Goal: Use online tool/utility: Utilize a website feature to perform a specific function

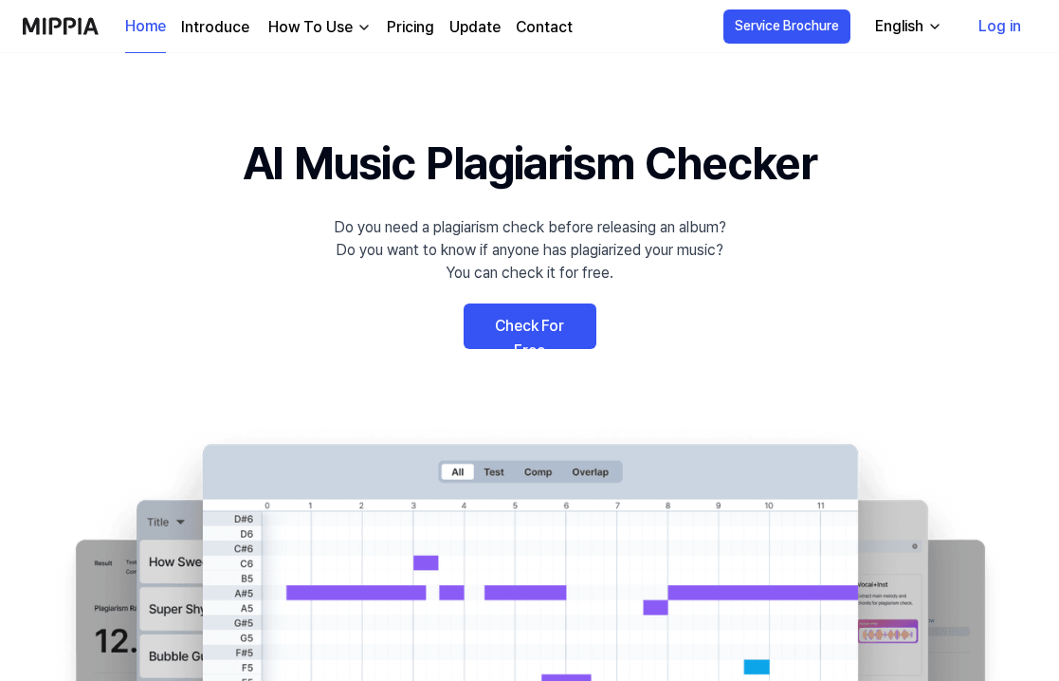
click at [551, 332] on link "Check For Free" at bounding box center [530, 327] width 133 height 46
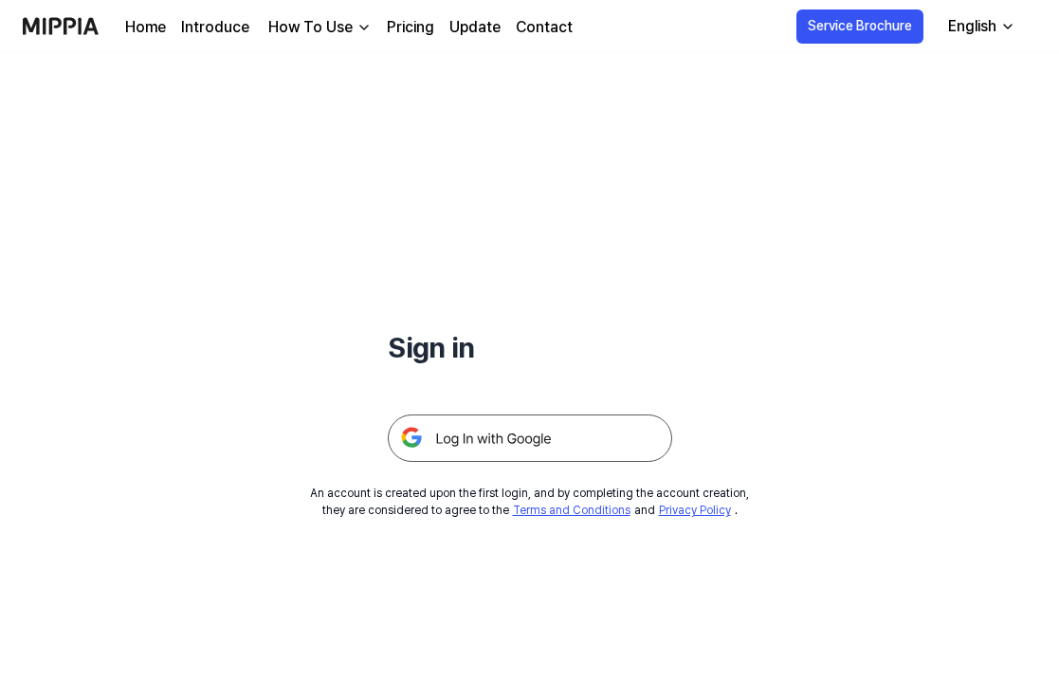
click at [485, 429] on img at bounding box center [530, 437] width 285 height 47
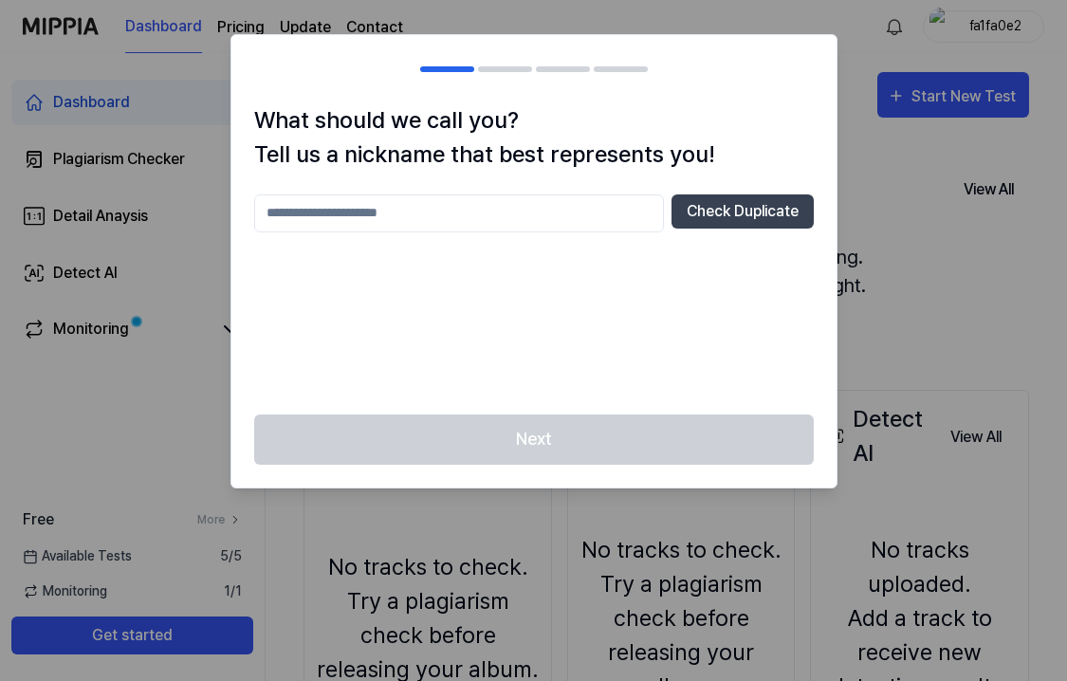
click at [626, 216] on input "text" at bounding box center [459, 213] width 410 height 38
type input "********"
click at [763, 212] on button "Check Duplicate" at bounding box center [743, 211] width 142 height 34
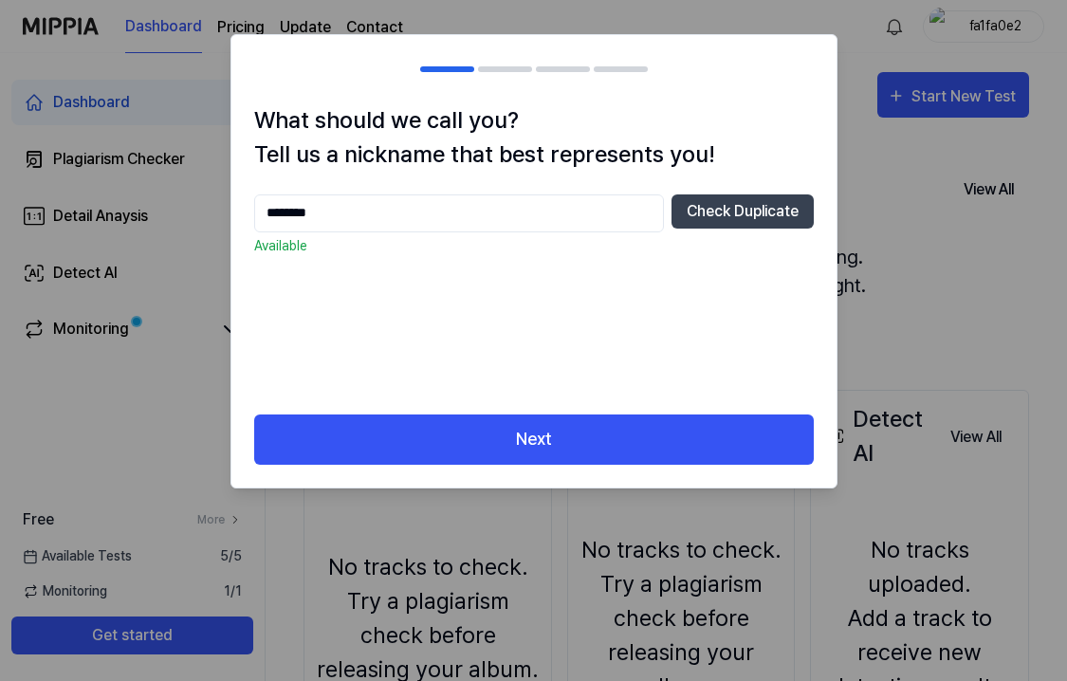
click at [628, 409] on div "What should we call you? Tell us a nickname that best represents you! ******** …" at bounding box center [533, 258] width 605 height 311
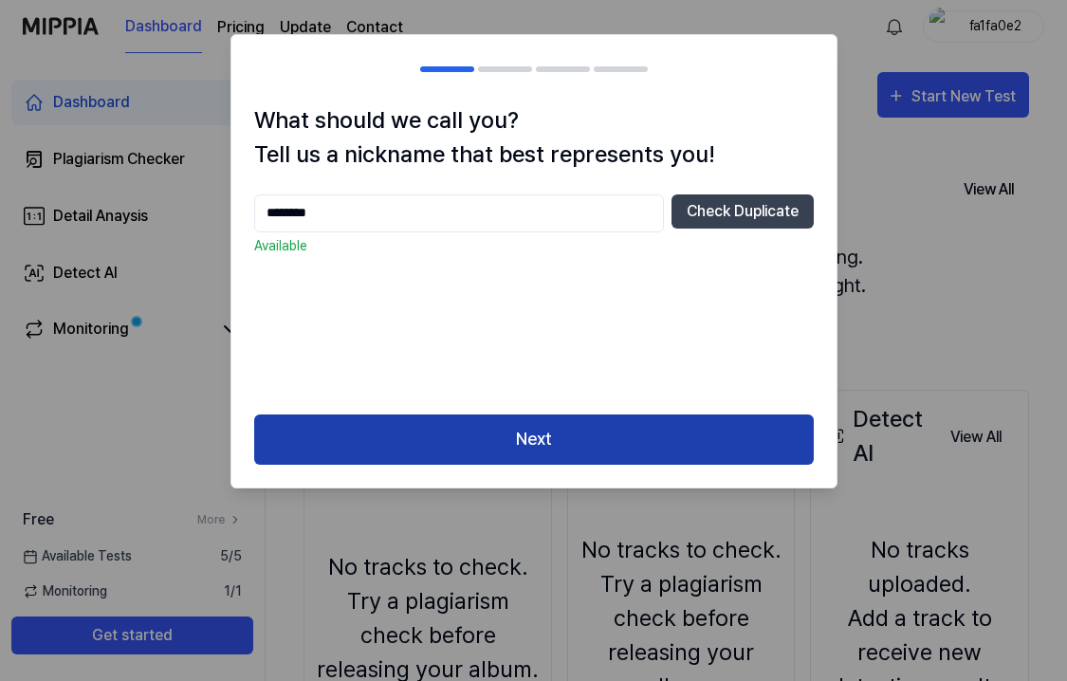
click at [622, 424] on button "Next" at bounding box center [534, 439] width 560 height 50
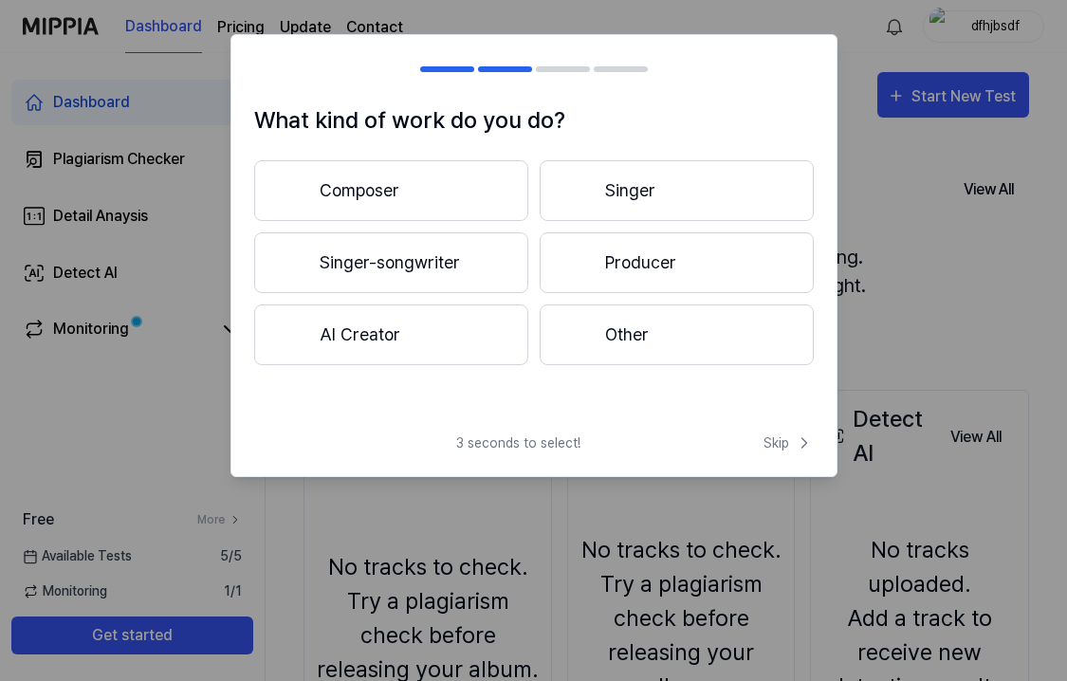
click at [476, 202] on button "Composer" at bounding box center [391, 190] width 274 height 61
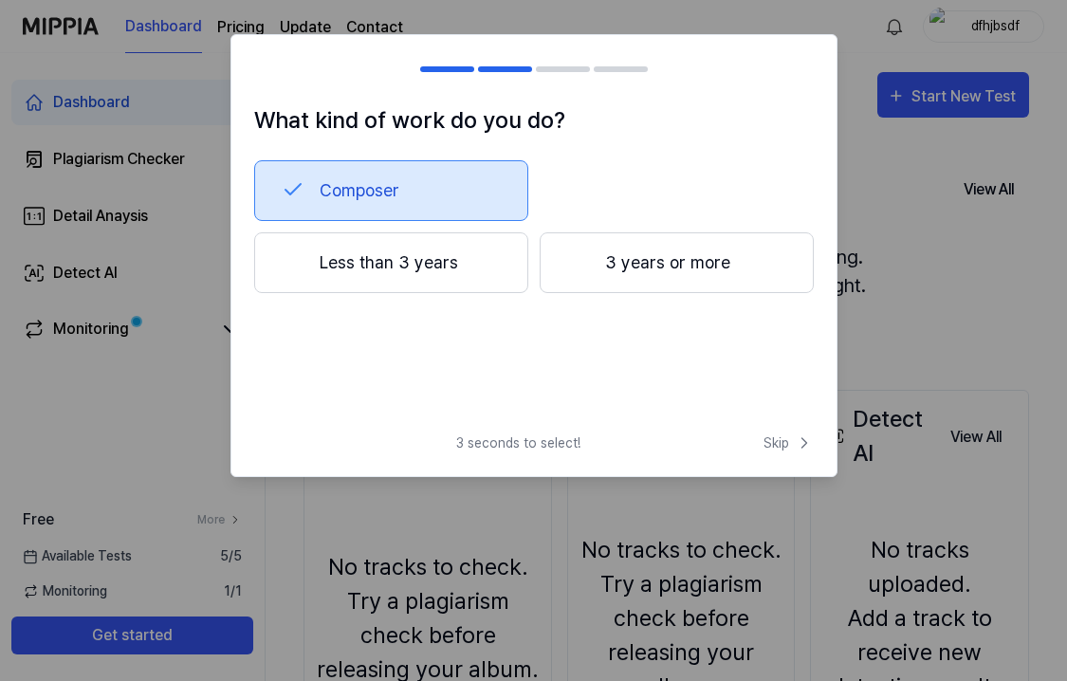
click at [607, 264] on button "3 years or more" at bounding box center [677, 262] width 274 height 61
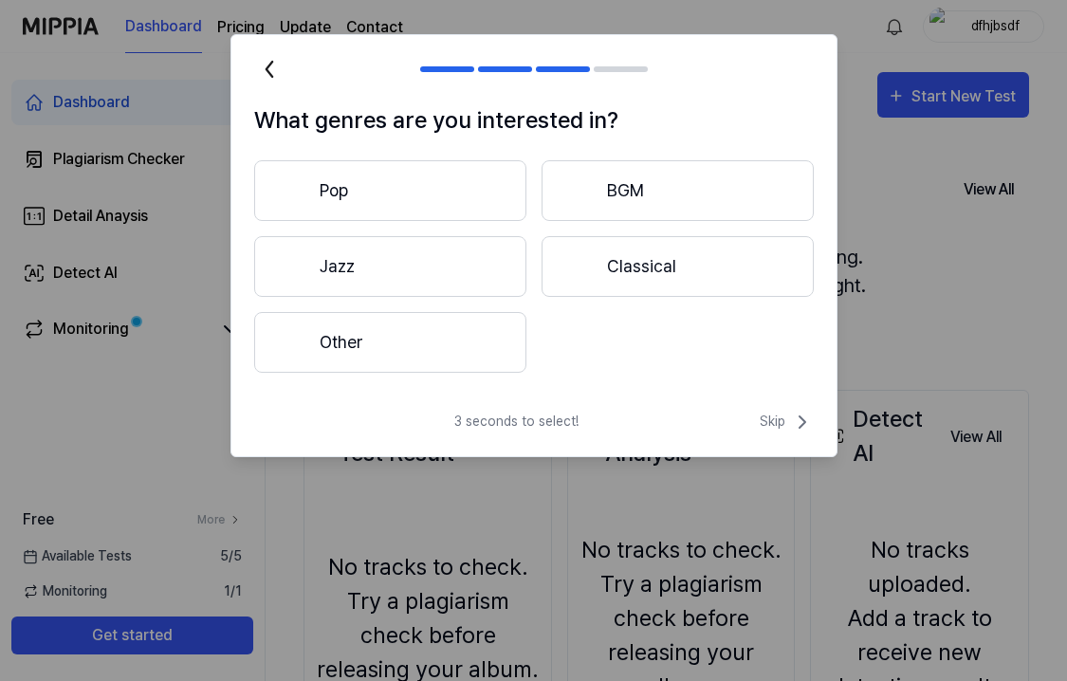
click at [669, 240] on button "Classical" at bounding box center [678, 266] width 272 height 61
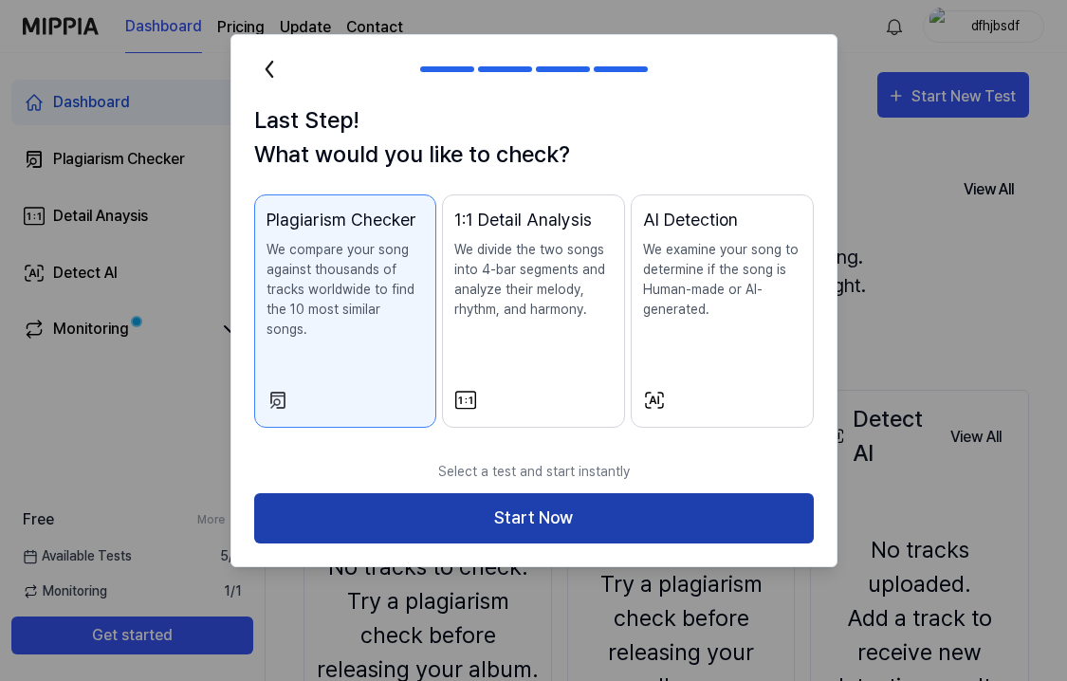
click at [634, 514] on button "Start Now" at bounding box center [534, 518] width 560 height 50
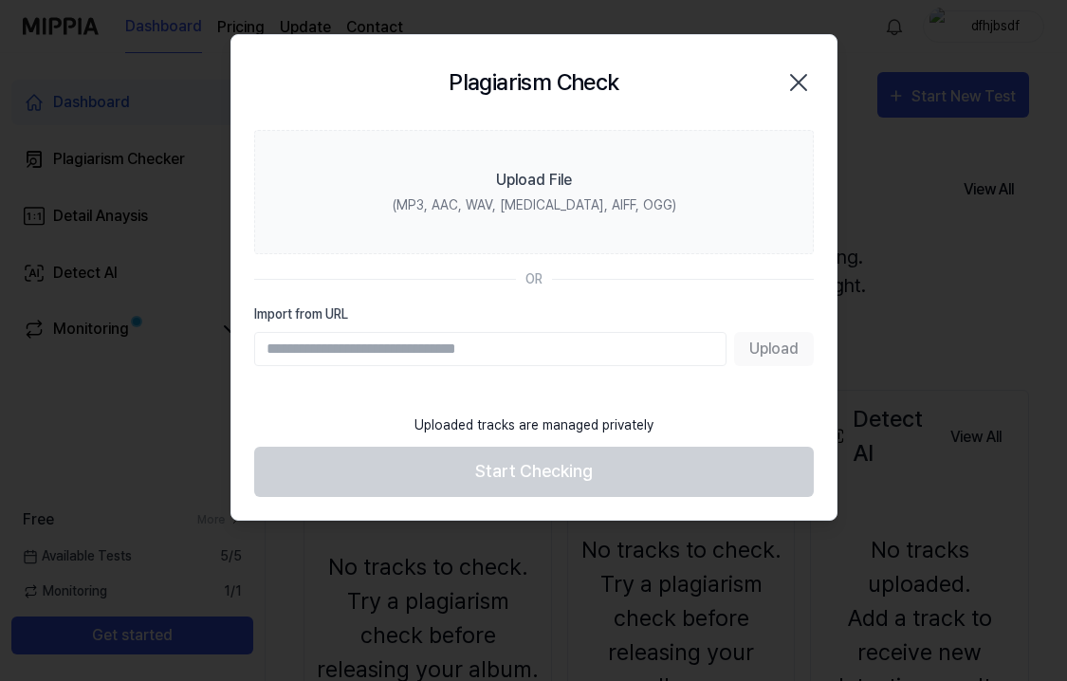
click at [803, 78] on icon "button" at bounding box center [798, 82] width 30 height 30
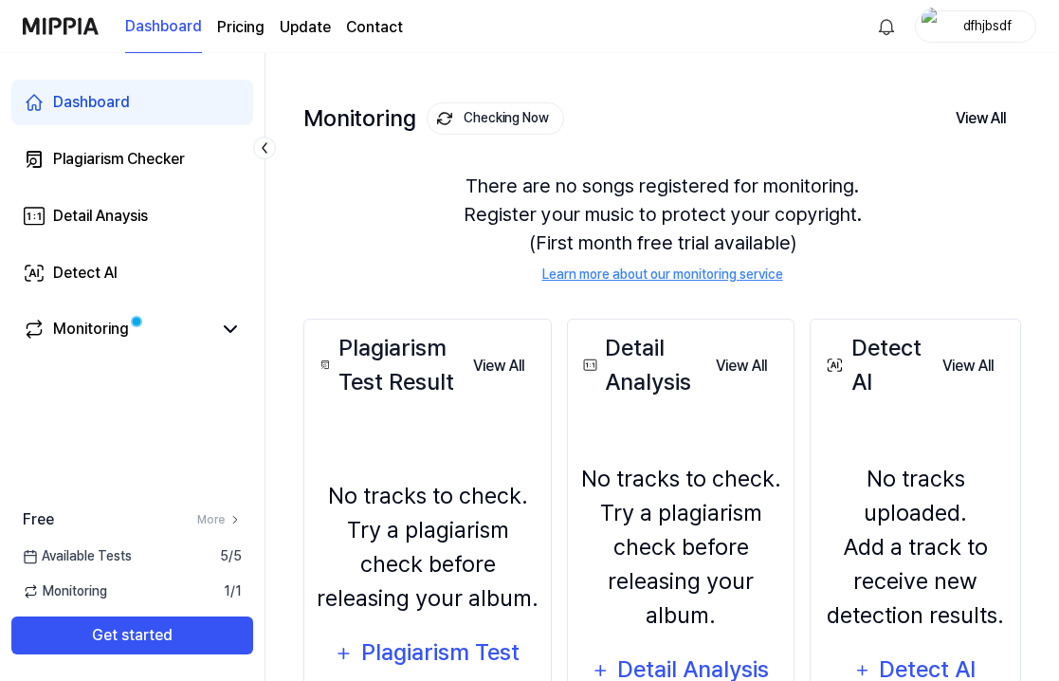
scroll to position [199, 0]
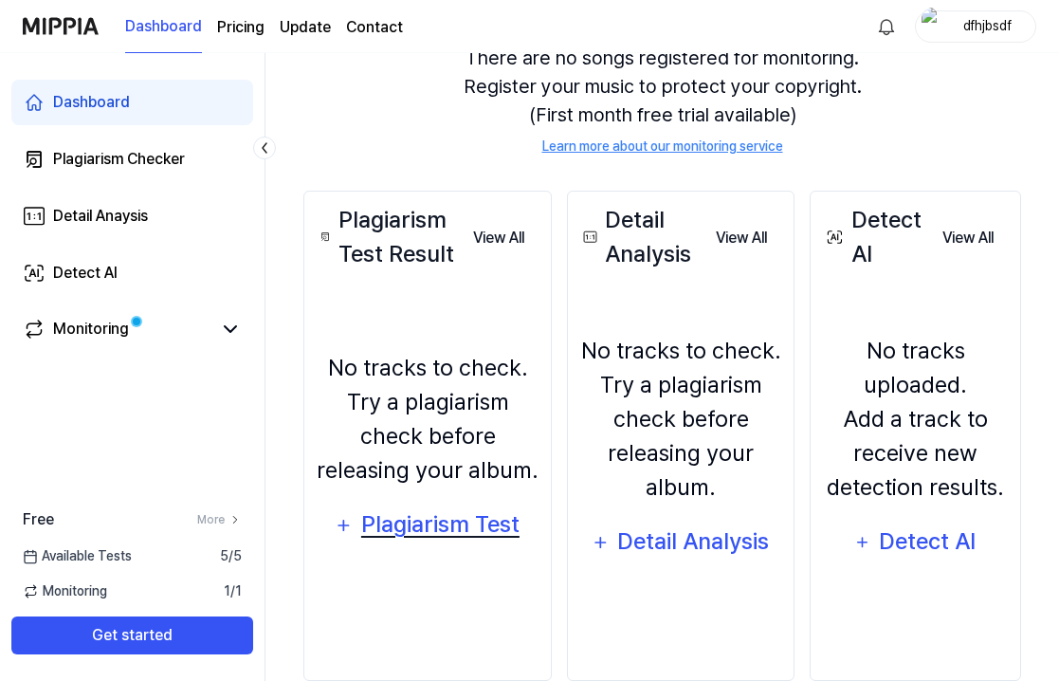
click at [438, 537] on div "Plagiarism Test" at bounding box center [439, 525] width 161 height 36
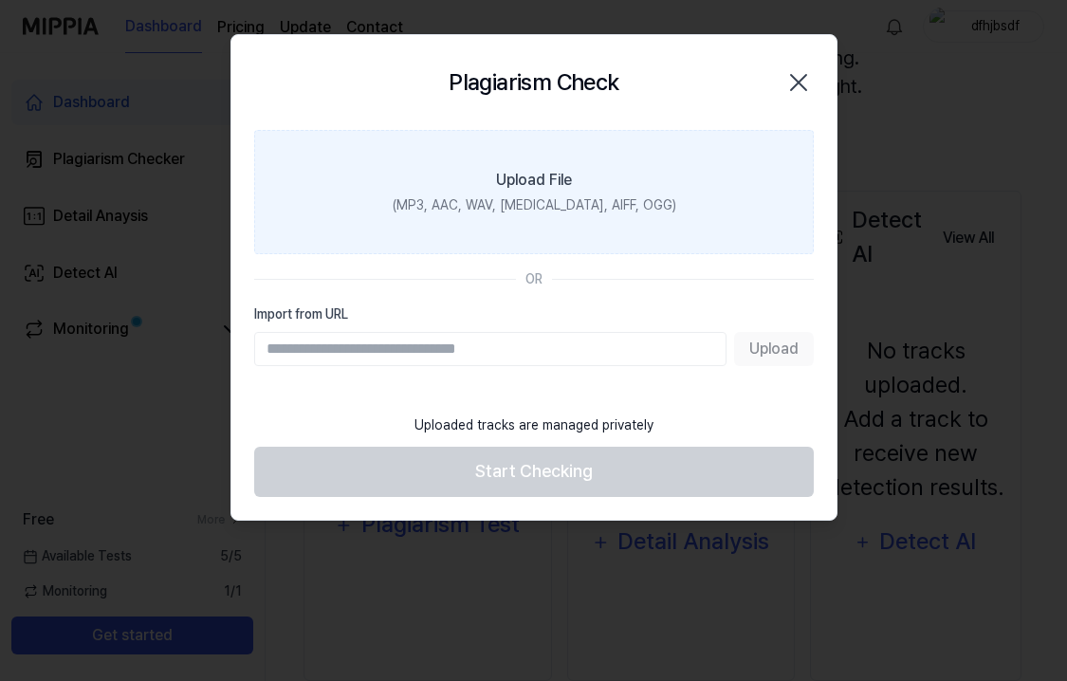
click at [543, 189] on div "Upload File" at bounding box center [534, 180] width 76 height 23
click at [0, 0] on input "Upload File (MP3, AAC, WAV, [MEDICAL_DATA], AIFF, OGG)" at bounding box center [0, 0] width 0 height 0
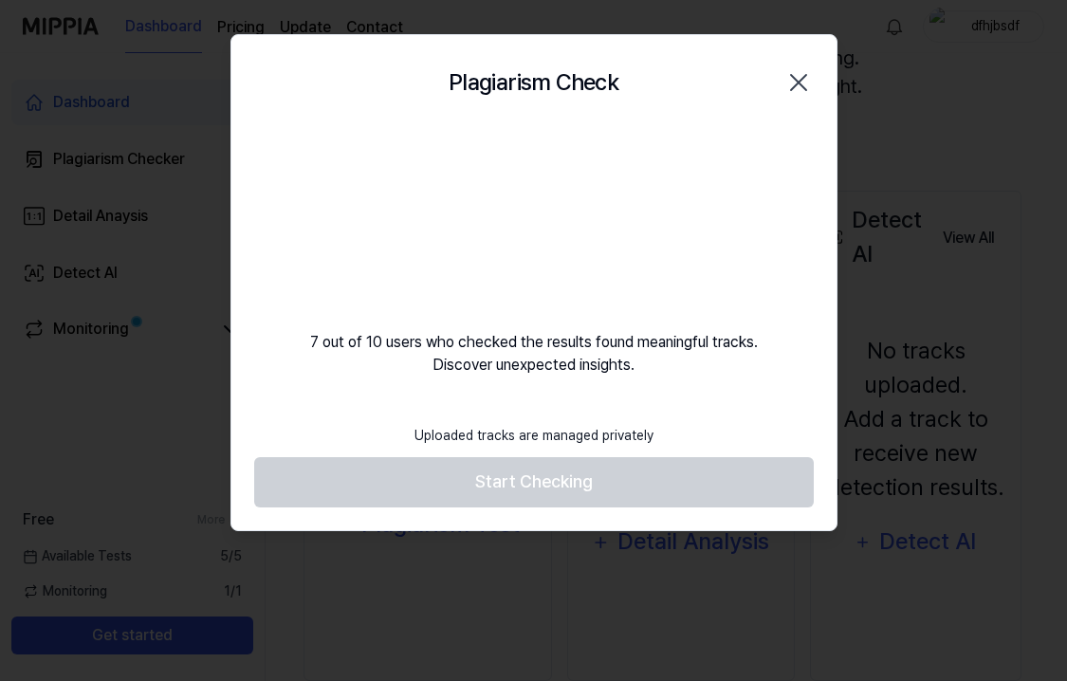
click at [551, 195] on video at bounding box center [534, 221] width 182 height 182
click at [558, 466] on footer "Uploaded tracks are managed privately Start Checking" at bounding box center [534, 460] width 560 height 93
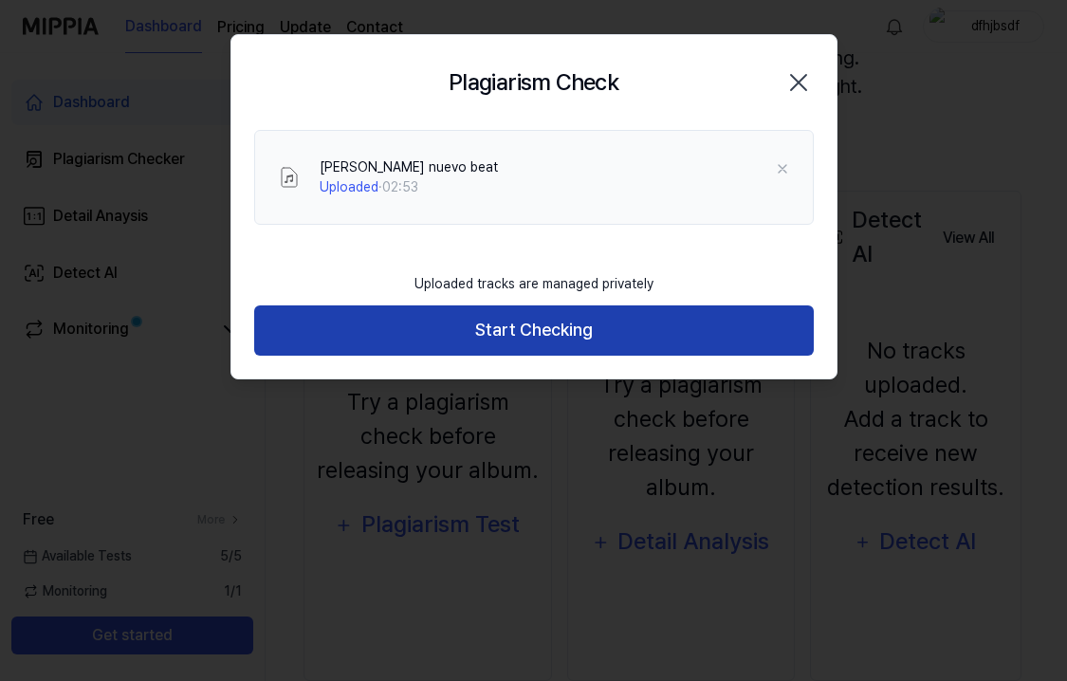
click at [604, 330] on button "Start Checking" at bounding box center [534, 330] width 560 height 50
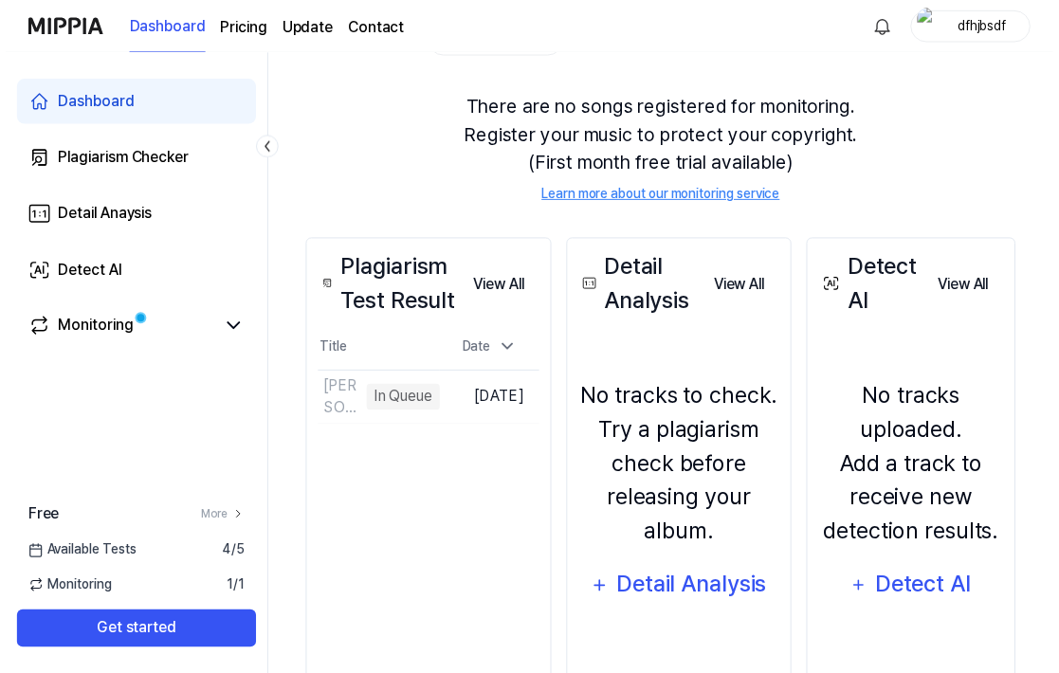
scroll to position [134, 0]
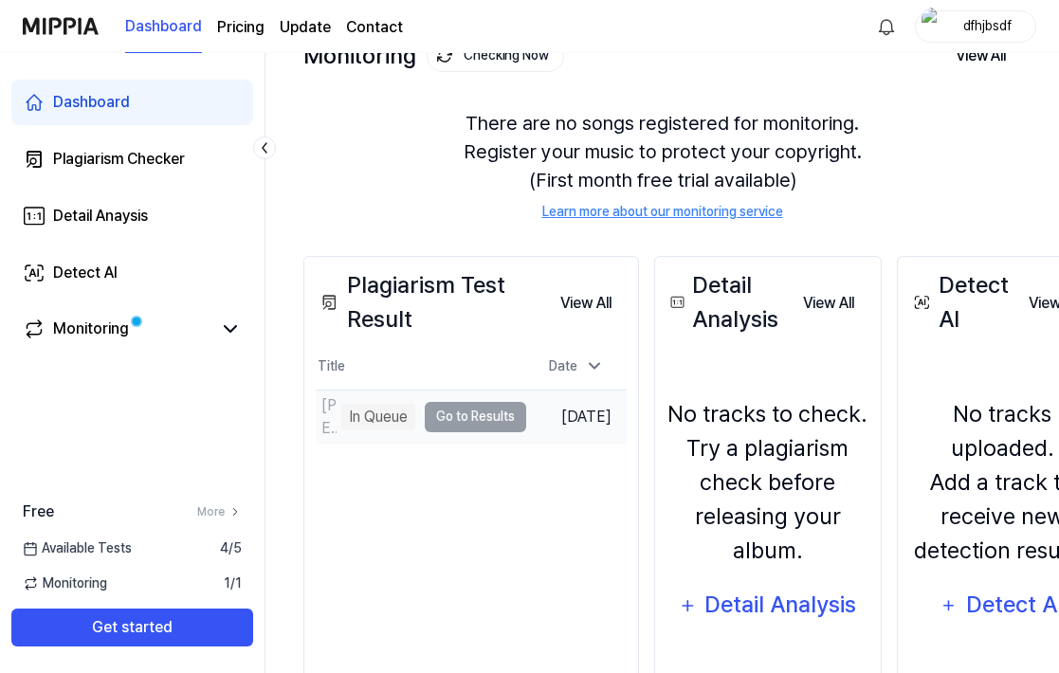
click at [455, 415] on td "[PERSON_NAME] nuevo beat In Queue Go to Results" at bounding box center [421, 417] width 211 height 53
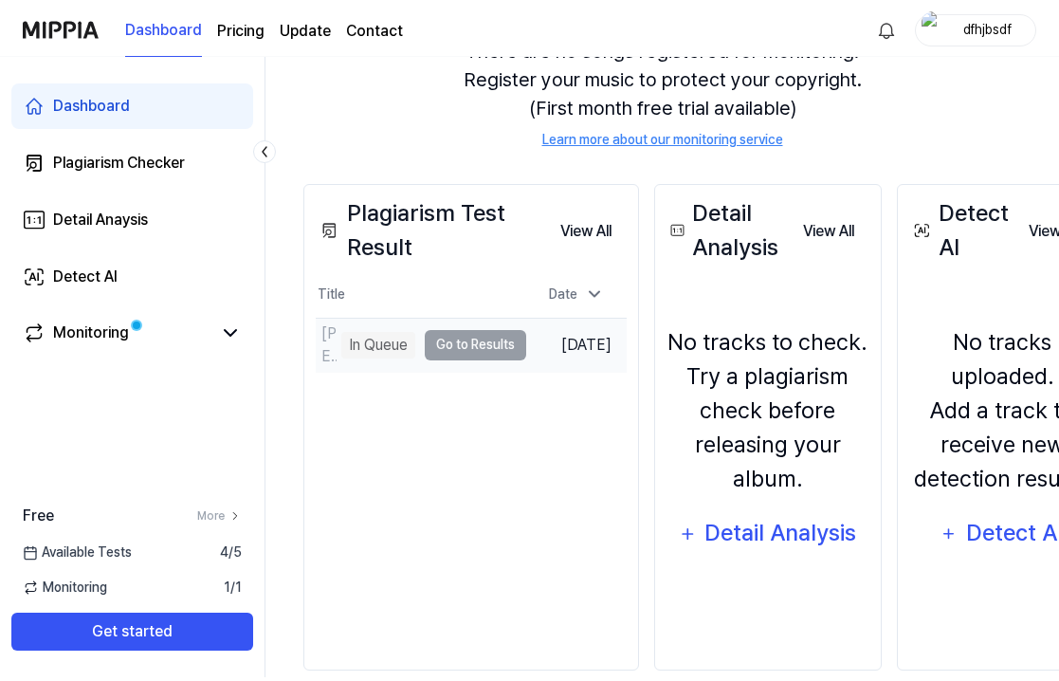
scroll to position [212, 0]
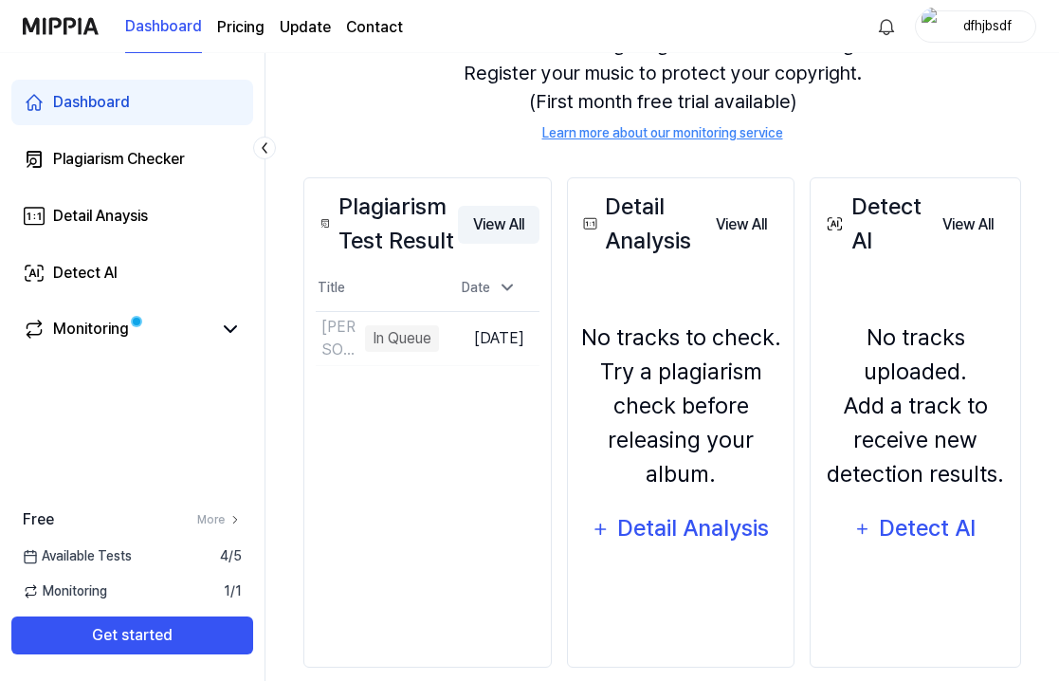
click at [513, 224] on button "View All" at bounding box center [499, 225] width 82 height 38
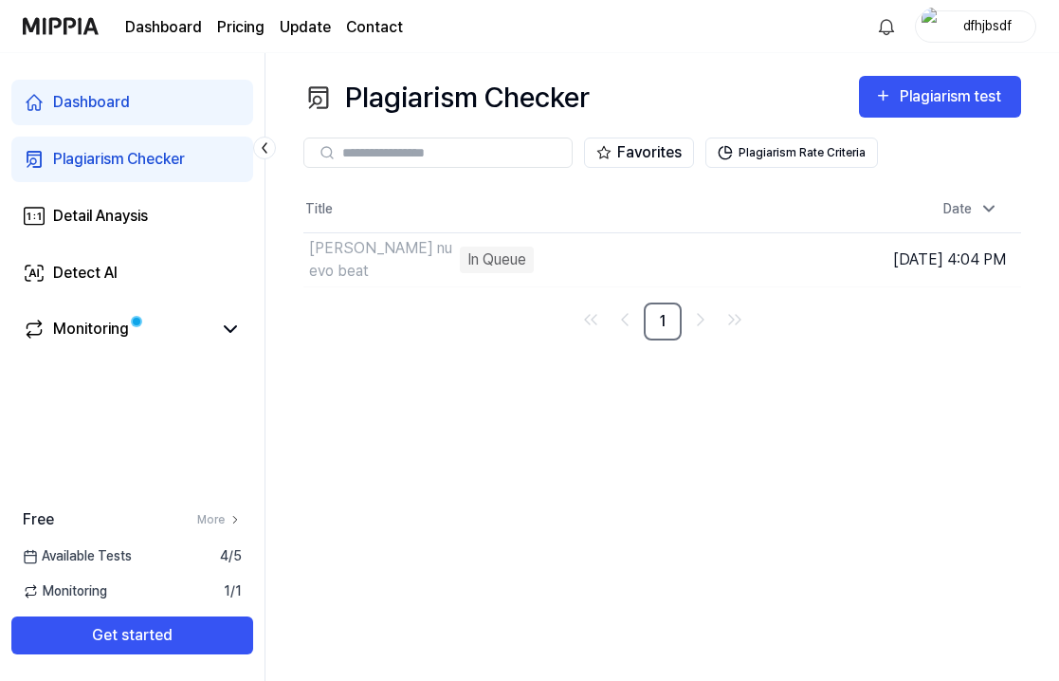
scroll to position [0, 0]
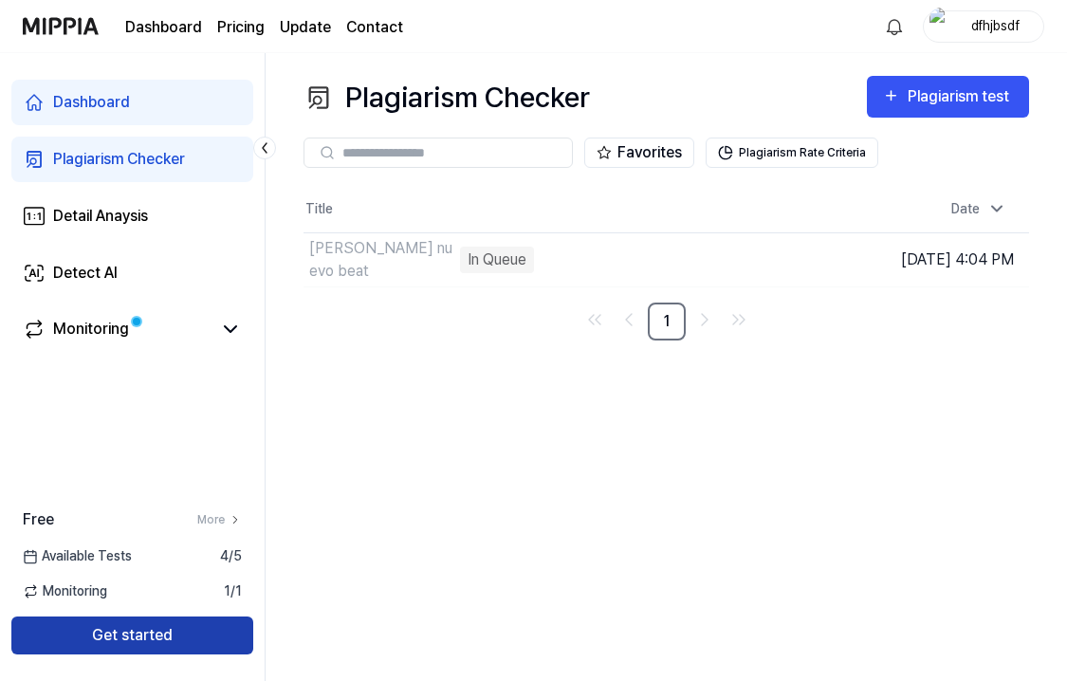
click at [173, 641] on button "Get started" at bounding box center [132, 636] width 242 height 38
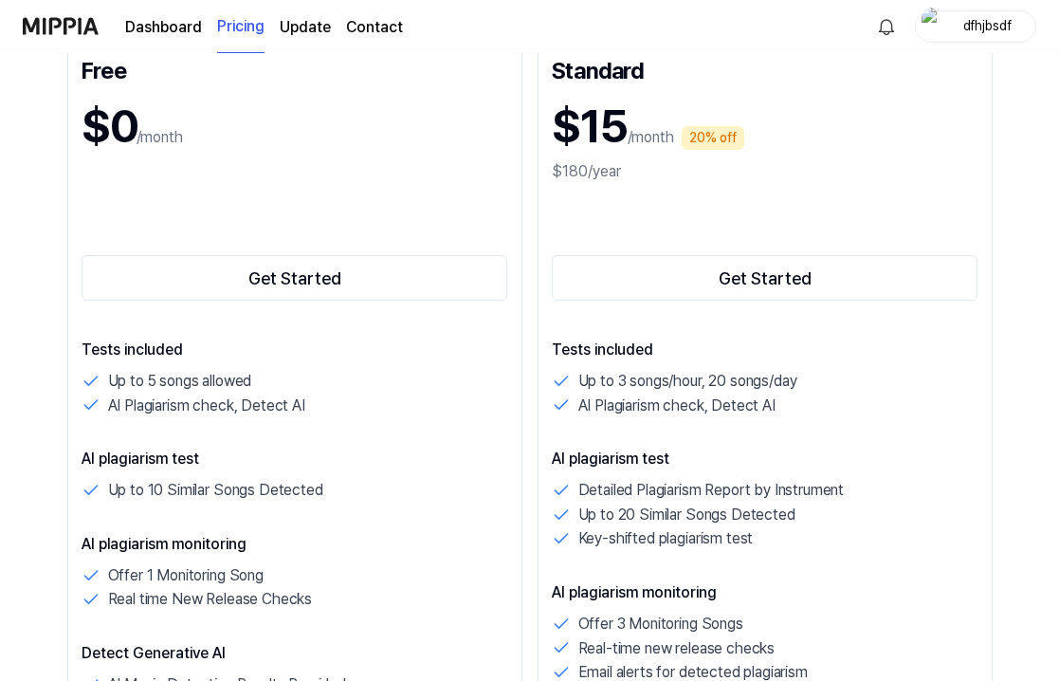
scroll to position [317, 0]
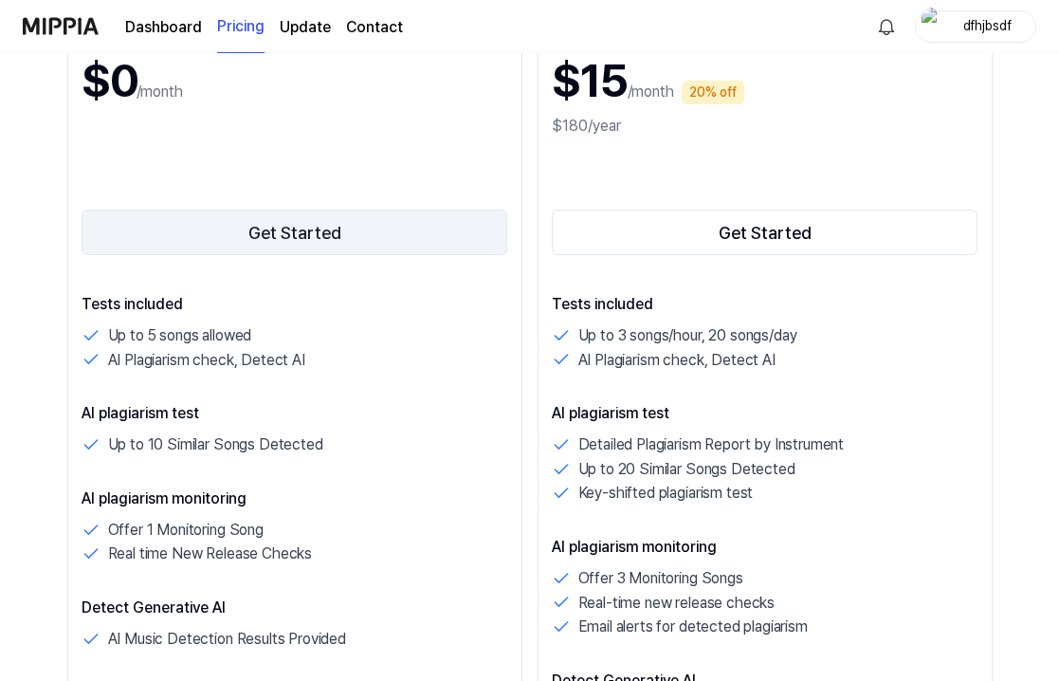
click at [390, 232] on button "Get Started" at bounding box center [295, 233] width 427 height 46
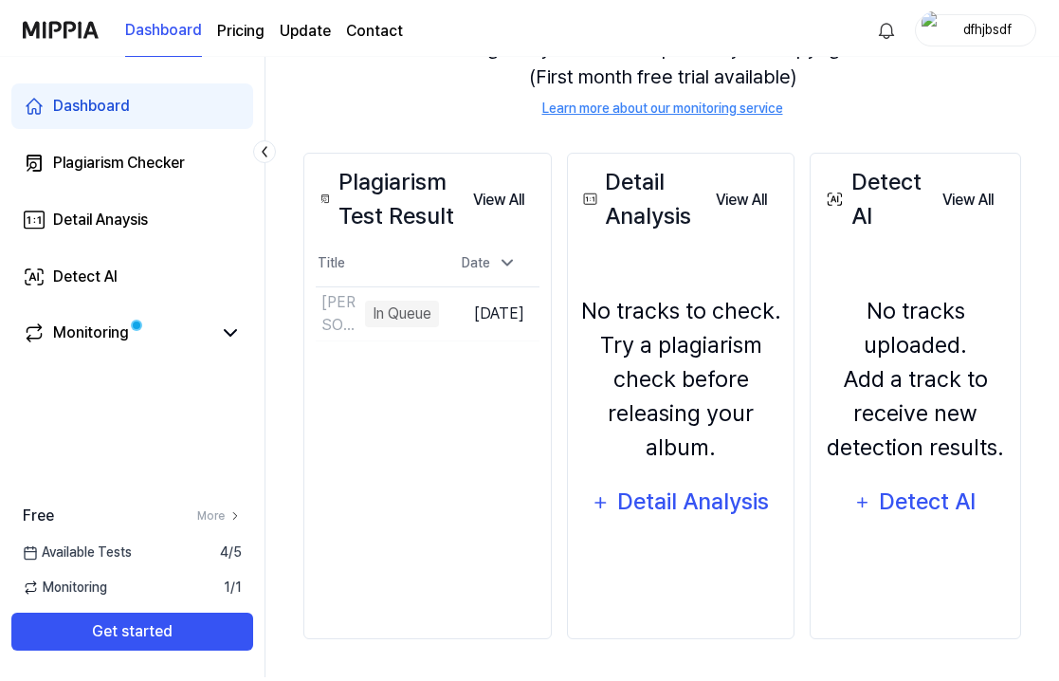
scroll to position [237, 0]
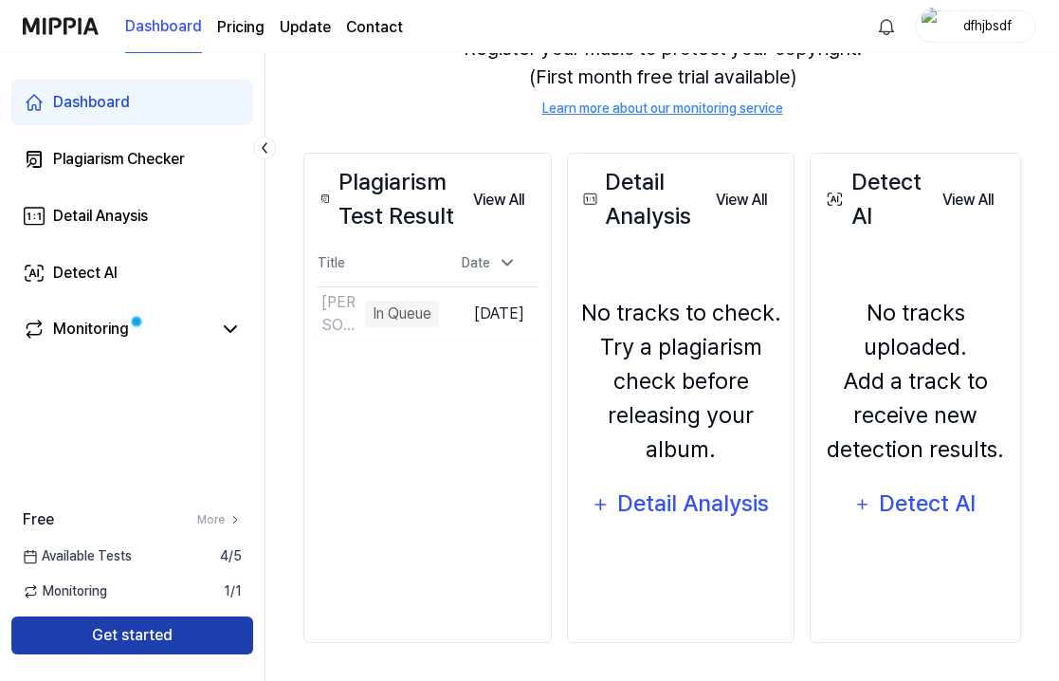
click at [169, 629] on button "Get started" at bounding box center [132, 636] width 242 height 38
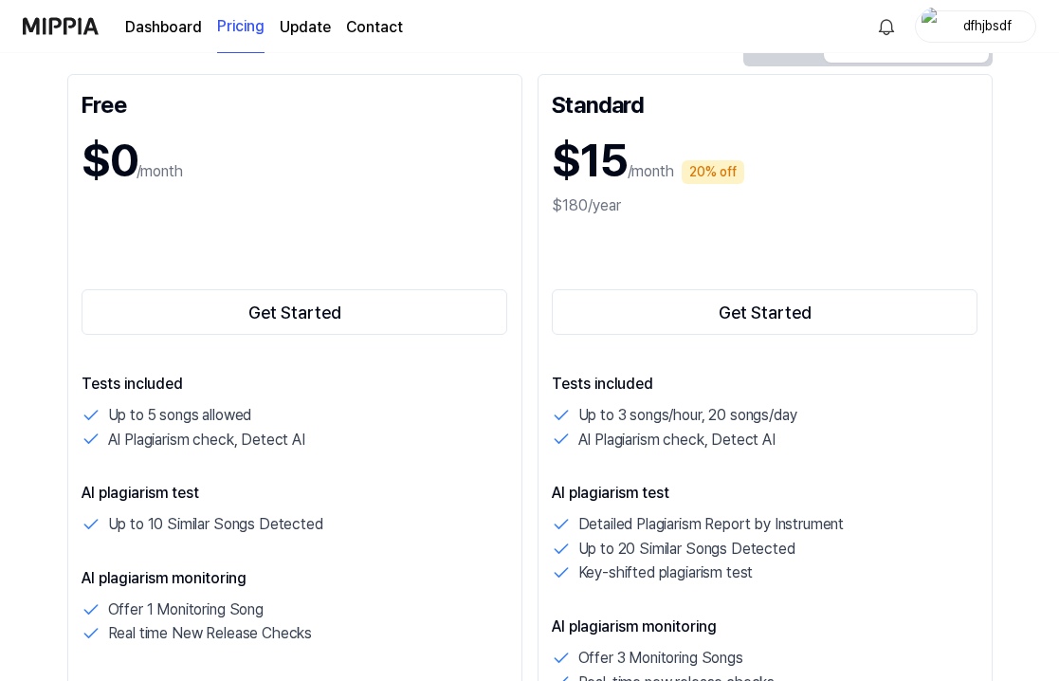
scroll to position [0, 0]
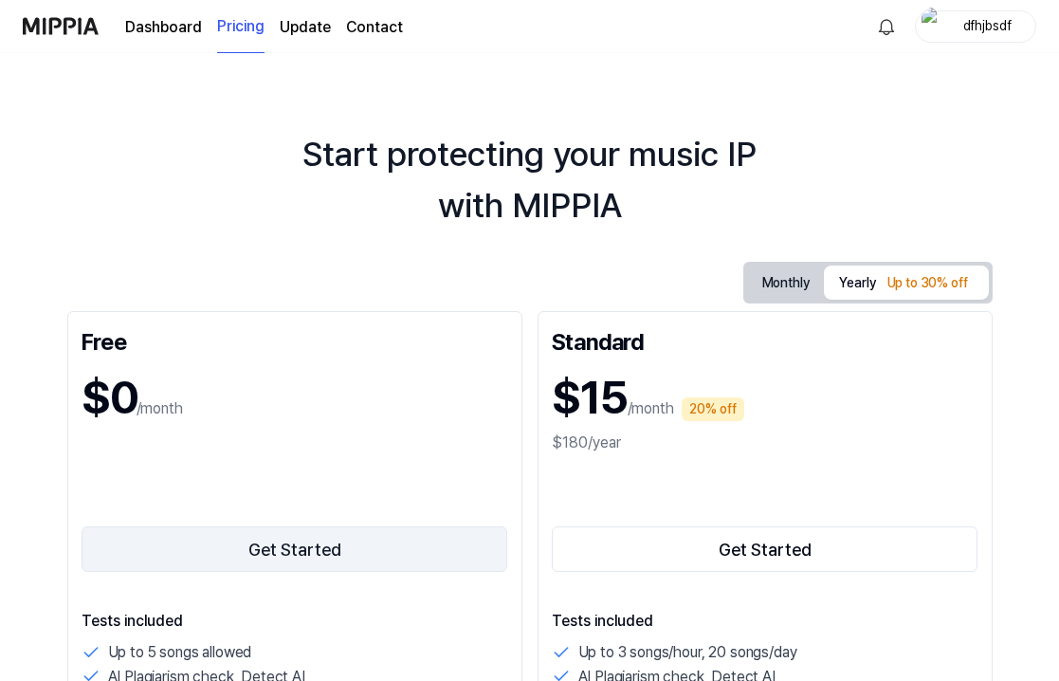
click at [264, 538] on button "Get Started" at bounding box center [295, 549] width 427 height 46
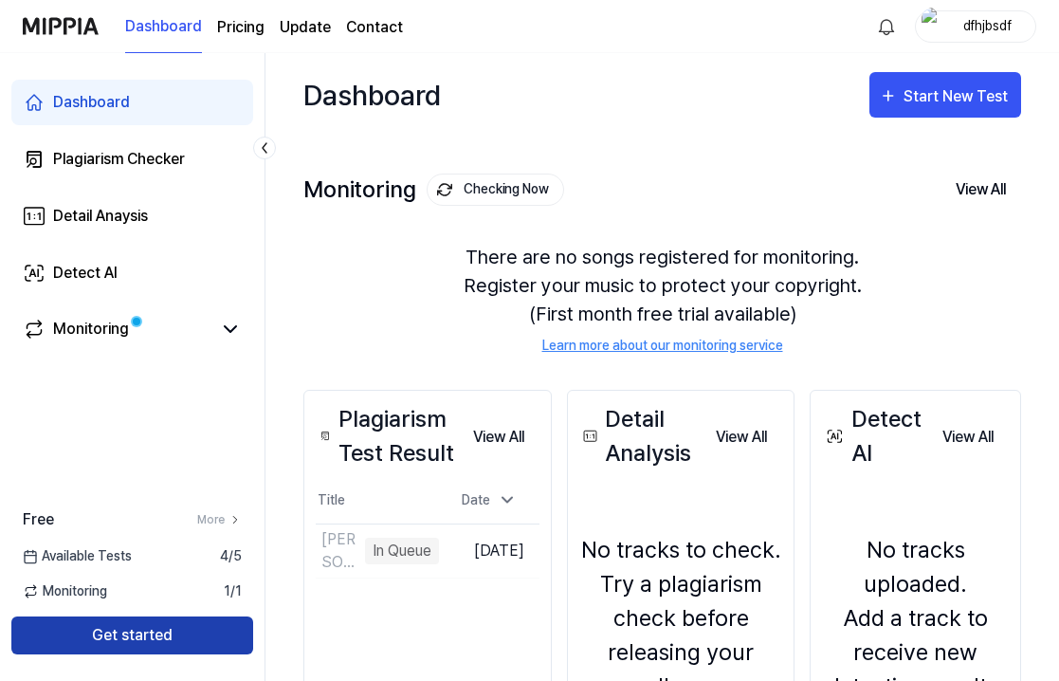
click at [226, 631] on button "Get started" at bounding box center [132, 636] width 242 height 38
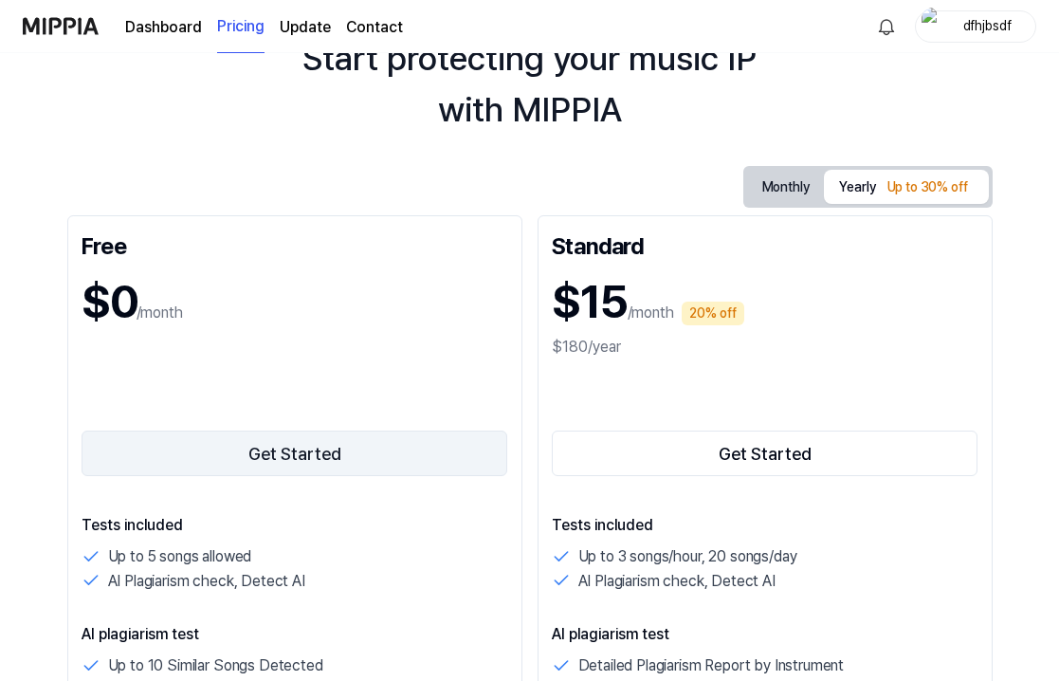
scroll to position [433, 0]
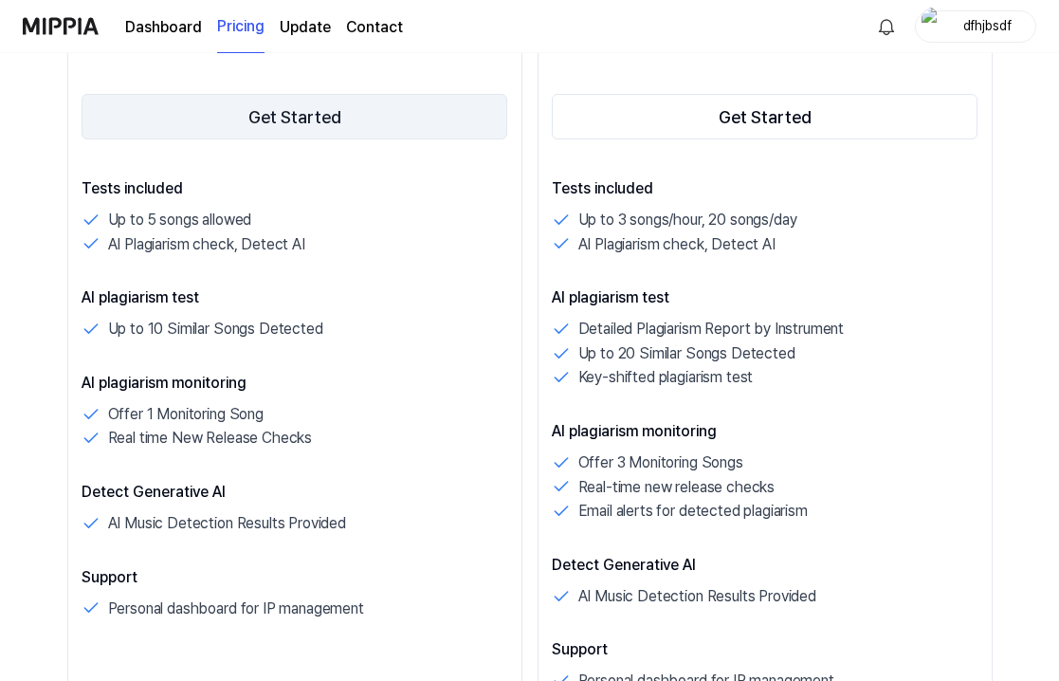
click at [301, 125] on button "Get Started" at bounding box center [295, 117] width 427 height 46
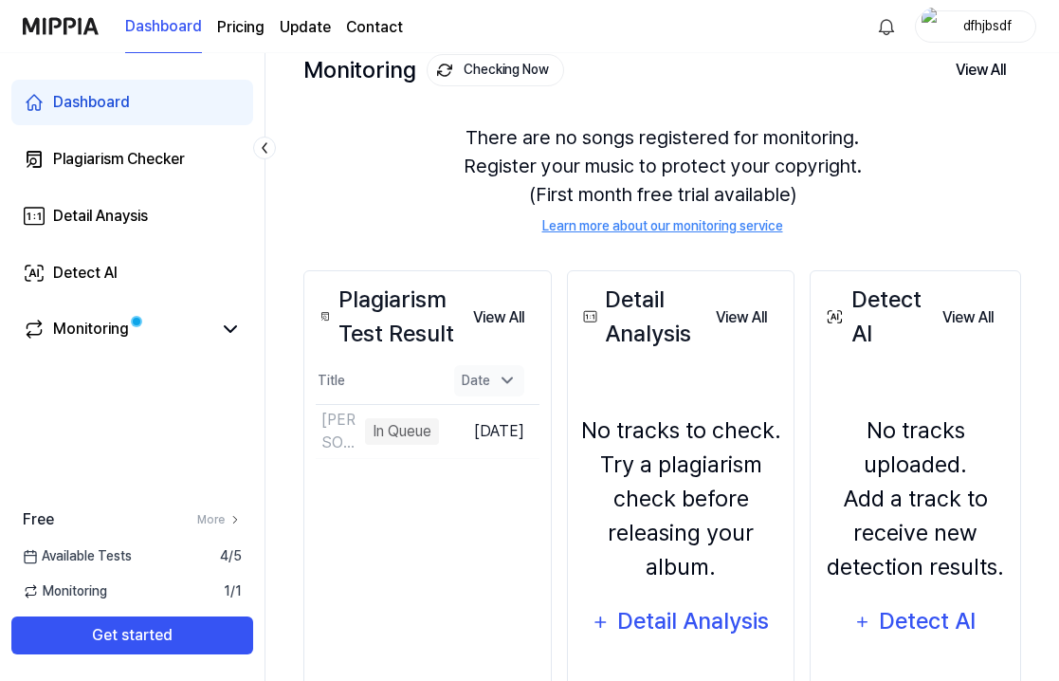
scroll to position [122, 0]
